Goal: Book appointment/travel/reservation

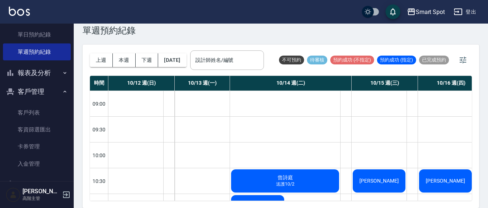
drag, startPoint x: 314, startPoint y: 136, endPoint x: 272, endPoint y: 138, distance: 42.4
drag, startPoint x: 348, startPoint y: 57, endPoint x: 304, endPoint y: 66, distance: 44.6
click at [304, 66] on div "上週 本週 下週 [DATE] 設計師姓名/編號 設計師姓名/編號 不可預約 待審核 預約成功 (不指定) 預約成功 (指定) 已完成預約" at bounding box center [281, 60] width 382 height 31
drag, startPoint x: 336, startPoint y: 104, endPoint x: 276, endPoint y: 105, distance: 60.1
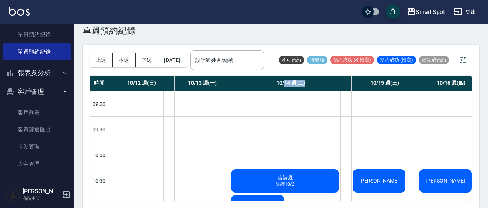
click at [282, 91] on div "10/14 週(二)" at bounding box center [291, 83] width 122 height 15
click at [186, 64] on button "[DATE]" at bounding box center [172, 60] width 28 height 14
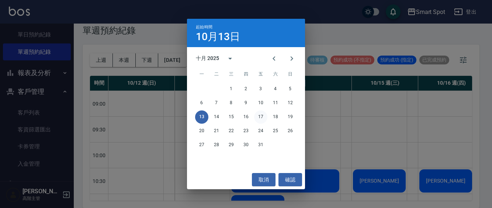
click at [264, 117] on button "17" at bounding box center [260, 117] width 13 height 13
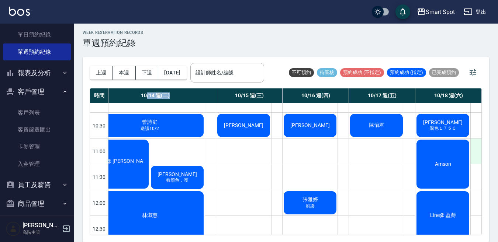
scroll to position [32, 139]
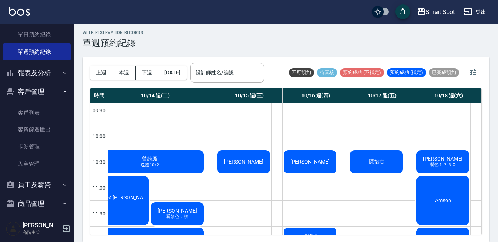
click at [443, 201] on span "Amson" at bounding box center [442, 201] width 19 height 6
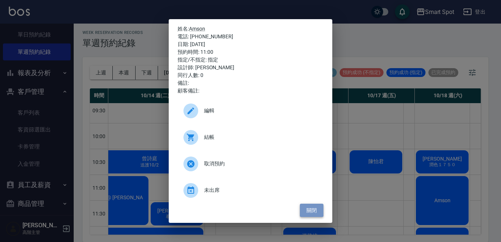
click at [319, 208] on button "關閉" at bounding box center [312, 211] width 24 height 14
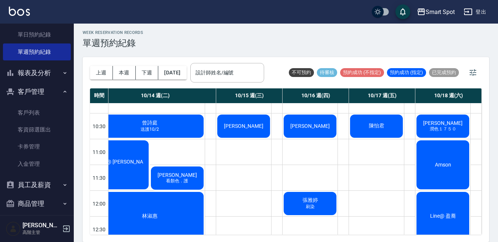
scroll to position [100, 136]
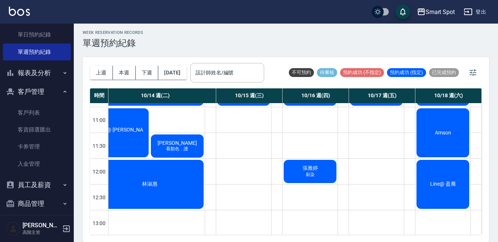
click at [428, 193] on div "Line@ 盈蕎" at bounding box center [442, 184] width 55 height 51
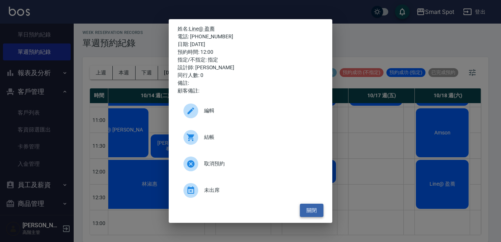
click at [319, 208] on button "關閉" at bounding box center [312, 211] width 24 height 14
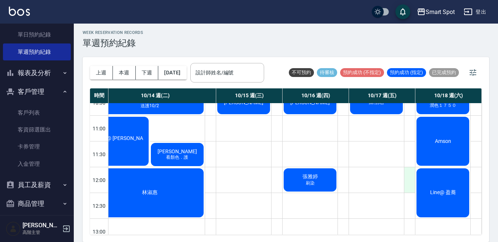
scroll to position [90, 136]
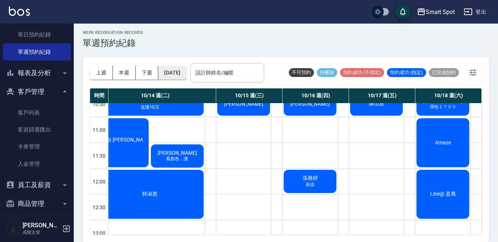
click at [186, 71] on button "[DATE]" at bounding box center [172, 73] width 28 height 14
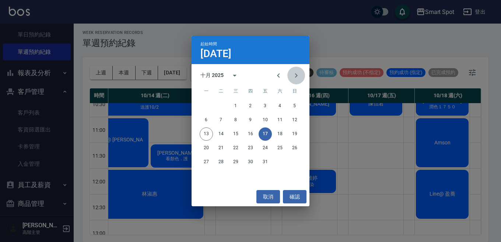
click at [297, 80] on icon "Next month" at bounding box center [296, 75] width 9 height 9
click at [279, 122] on button "8" at bounding box center [279, 120] width 13 height 13
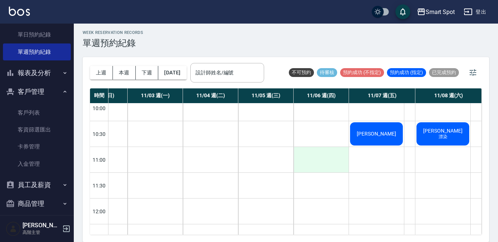
scroll to position [31, 40]
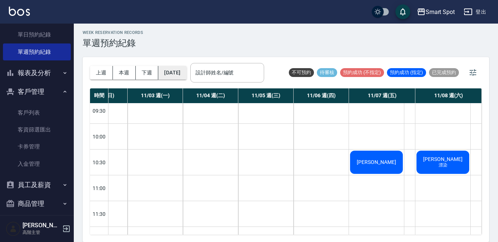
click at [186, 77] on button "[DATE]" at bounding box center [172, 73] width 28 height 14
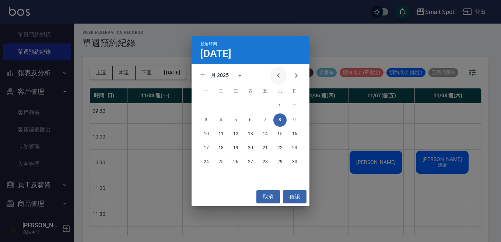
click at [278, 75] on icon "Previous month" at bounding box center [278, 75] width 3 height 4
click at [222, 147] on button "21" at bounding box center [220, 148] width 13 height 13
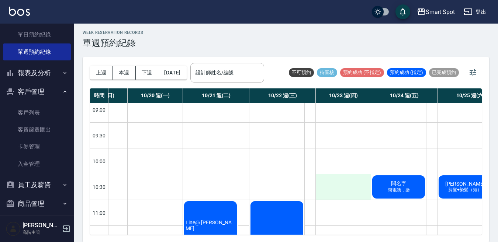
scroll to position [0, 36]
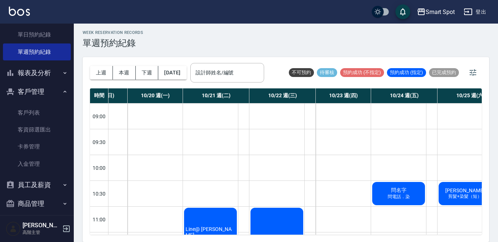
click at [46, 188] on button "員工及薪資" at bounding box center [37, 184] width 68 height 19
click at [51, 93] on button "客戶管理" at bounding box center [37, 91] width 68 height 19
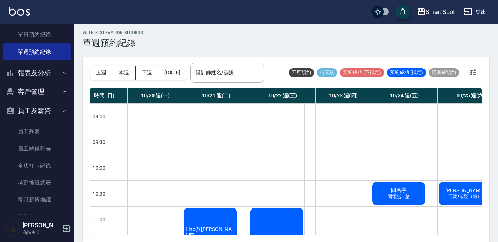
click at [46, 95] on button "客戶管理" at bounding box center [37, 91] width 68 height 19
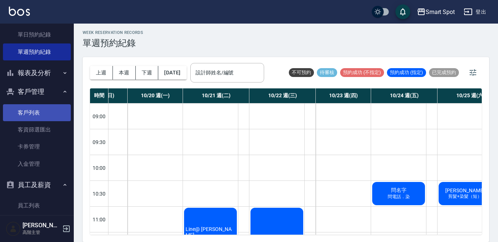
drag, startPoint x: 43, startPoint y: 112, endPoint x: 63, endPoint y: 113, distance: 19.6
click at [43, 112] on link "客戶列表" at bounding box center [37, 112] width 68 height 17
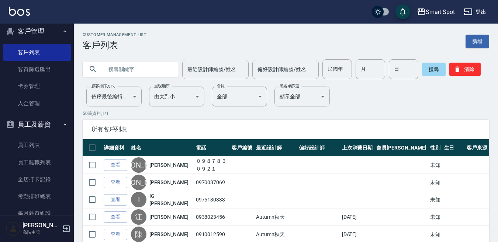
scroll to position [117, 0]
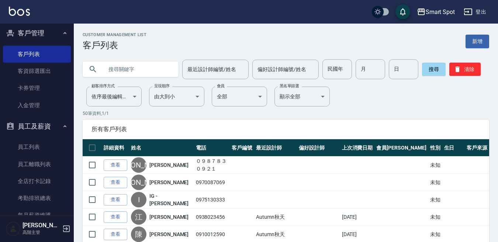
click at [107, 70] on input "text" at bounding box center [137, 69] width 69 height 20
type input "０"
type input "0936919224"
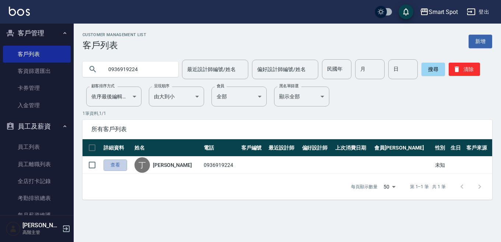
click at [116, 166] on link "查看" at bounding box center [116, 165] width 24 height 11
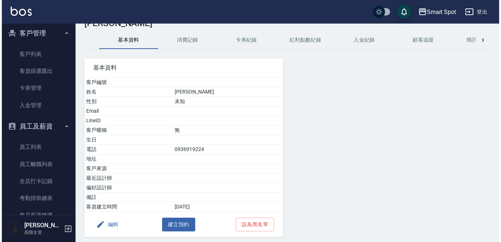
scroll to position [48, 0]
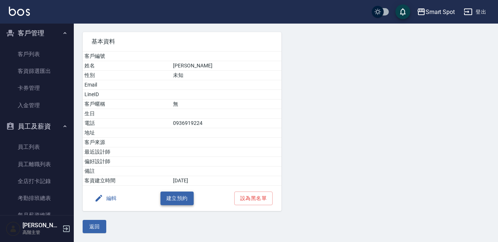
click at [178, 196] on button "建立預約" at bounding box center [176, 199] width 33 height 14
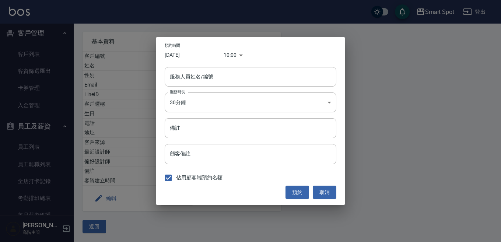
click at [238, 57] on div "10:00 1760320800000" at bounding box center [235, 55] width 22 height 12
click at [233, 59] on body "Smart Spot 登出 櫃檯作業 打帳單 帳單列表 掛單列表 座位開單 營業儀表板 現金收支登錄 高階收支登錄 材料自購登錄 每日結帳 排班表 現場電腦打…" at bounding box center [250, 97] width 501 height 290
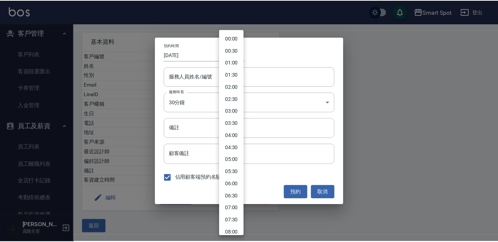
scroll to position [149, 0]
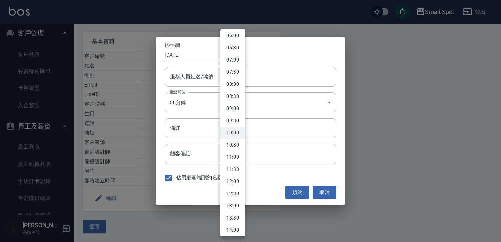
click at [238, 146] on li "10:30" at bounding box center [232, 145] width 25 height 12
type input "1760322600000"
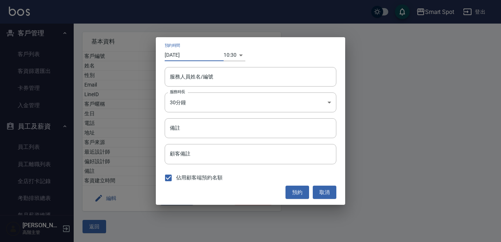
click at [191, 55] on input "[DATE]" at bounding box center [194, 55] width 59 height 12
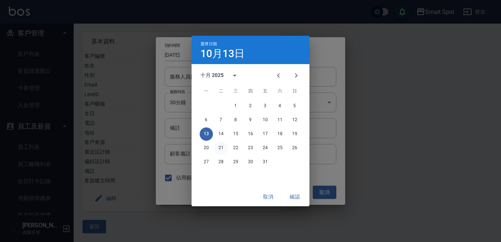
click at [220, 148] on button "21" at bounding box center [220, 148] width 13 height 13
type input "[DATE]"
type input "1761013800000"
click at [295, 198] on button "確認" at bounding box center [295, 197] width 24 height 14
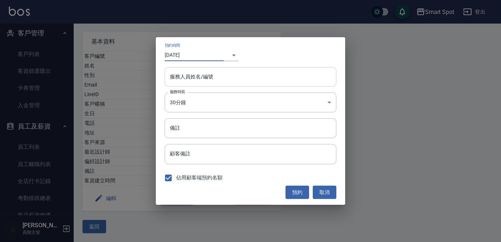
click at [212, 77] on input "服務人員姓名/編號" at bounding box center [250, 76] width 165 height 13
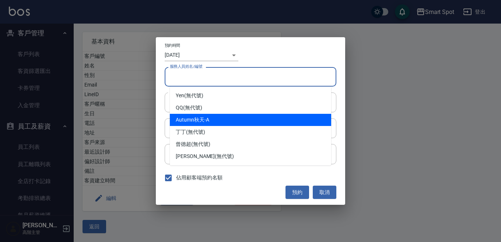
click at [215, 117] on div "Autumn秋天 -A" at bounding box center [250, 120] width 161 height 12
type input "Autumn秋天-A"
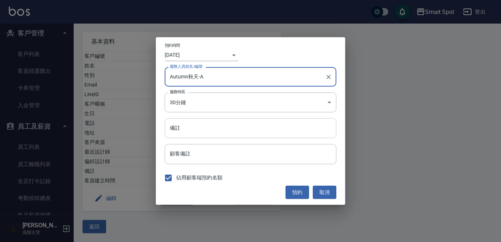
click at [206, 136] on input "備註" at bounding box center [251, 128] width 172 height 20
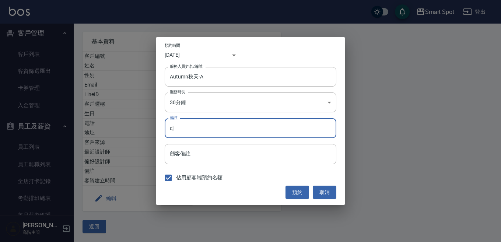
type input "c"
type input "護"
click at [309, 116] on div "預約時間 [DATE] ​ 1761013800000 服務人員姓名/編號 [PERSON_NAME]-A 服務人員姓名/編號 服務時長 30分鐘 1 服務時…" at bounding box center [250, 121] width 189 height 168
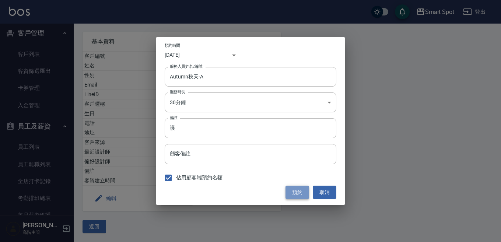
click at [294, 195] on button "預約" at bounding box center [298, 193] width 24 height 14
